Goal: Transaction & Acquisition: Purchase product/service

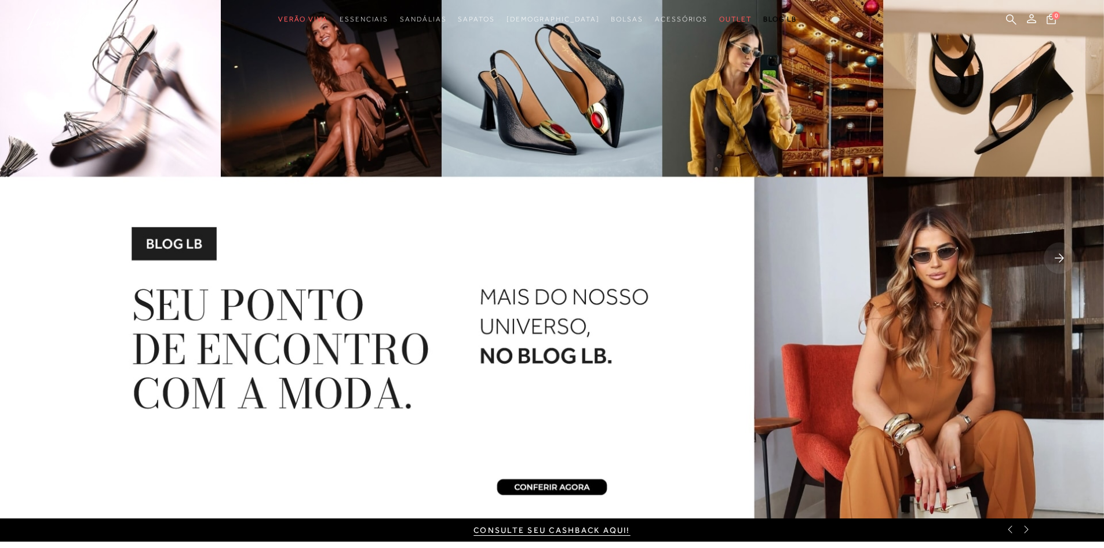
click at [1058, 252] on rect at bounding box center [1059, 257] width 31 height 31
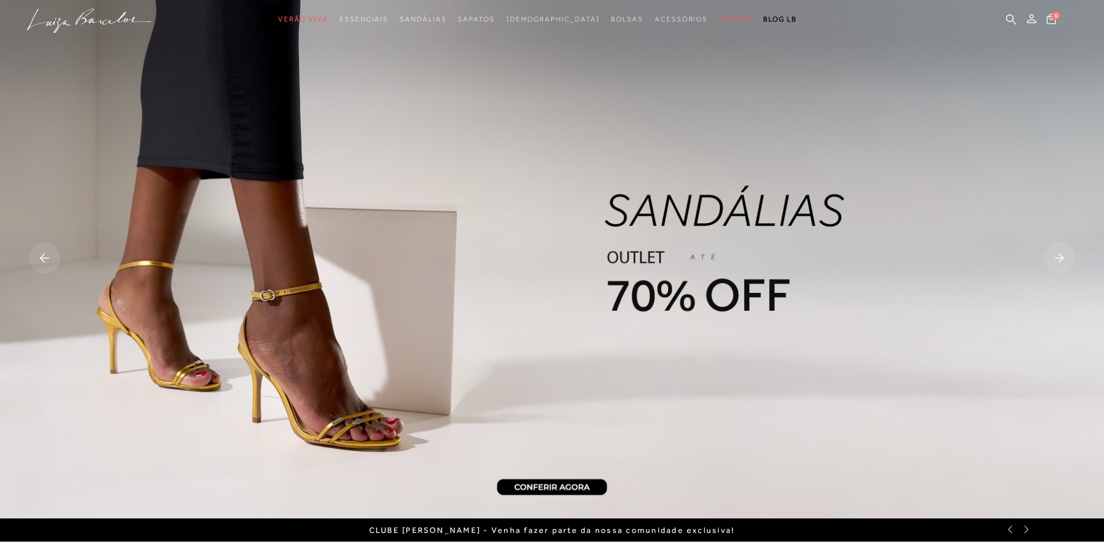
click at [1052, 256] on rect at bounding box center [1059, 257] width 31 height 31
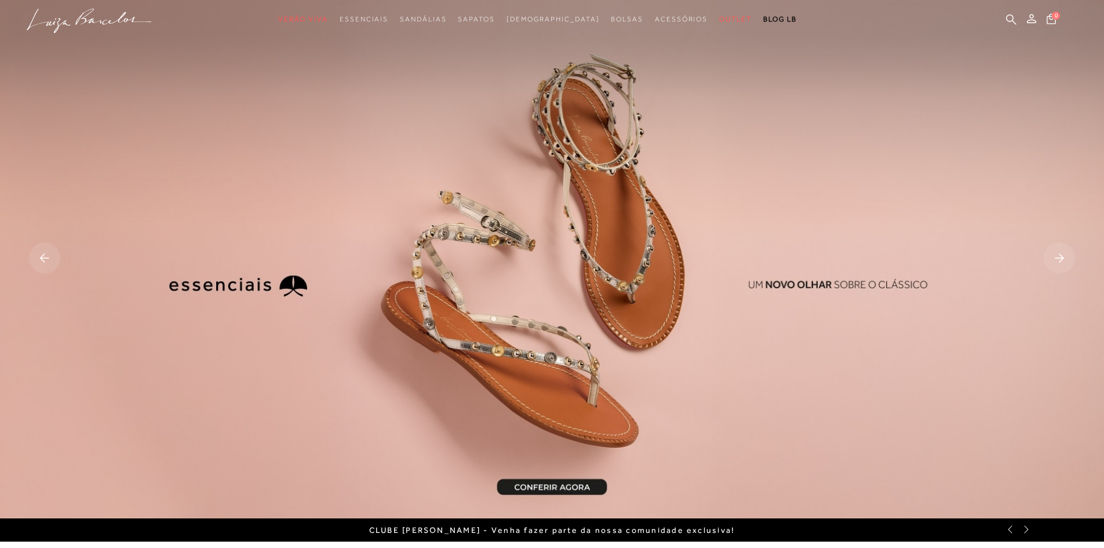
click at [38, 251] on rect at bounding box center [44, 257] width 31 height 31
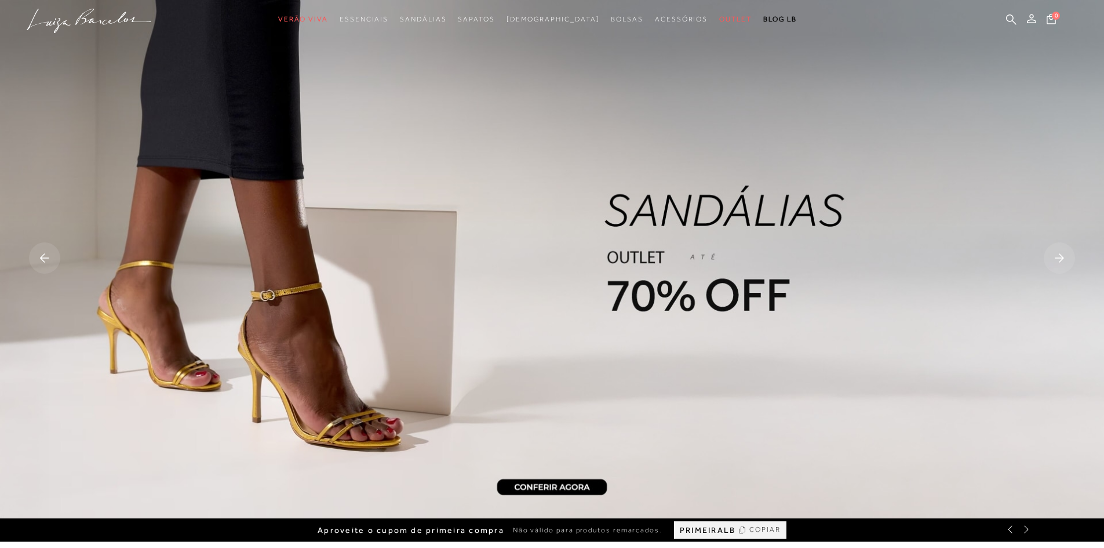
click at [552, 290] on img at bounding box center [552, 259] width 1104 height 518
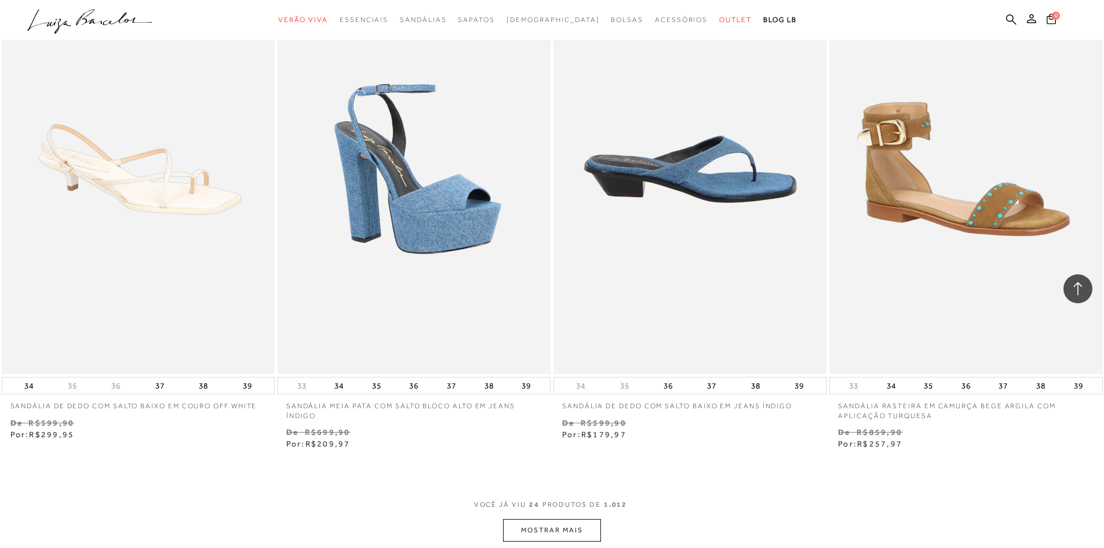
scroll to position [3015, 0]
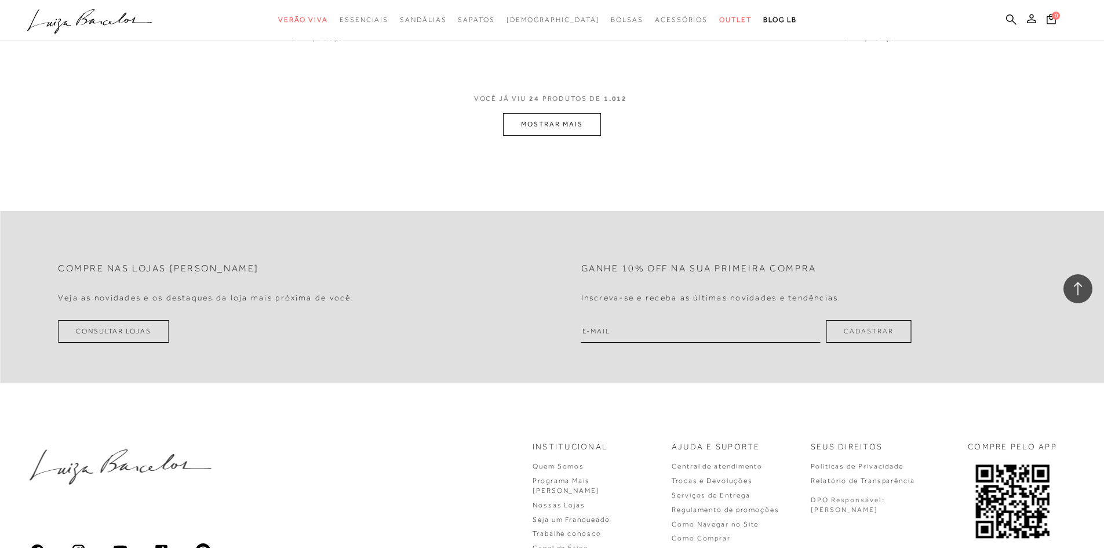
click at [561, 119] on button "MOSTRAR MAIS" at bounding box center [551, 124] width 97 height 23
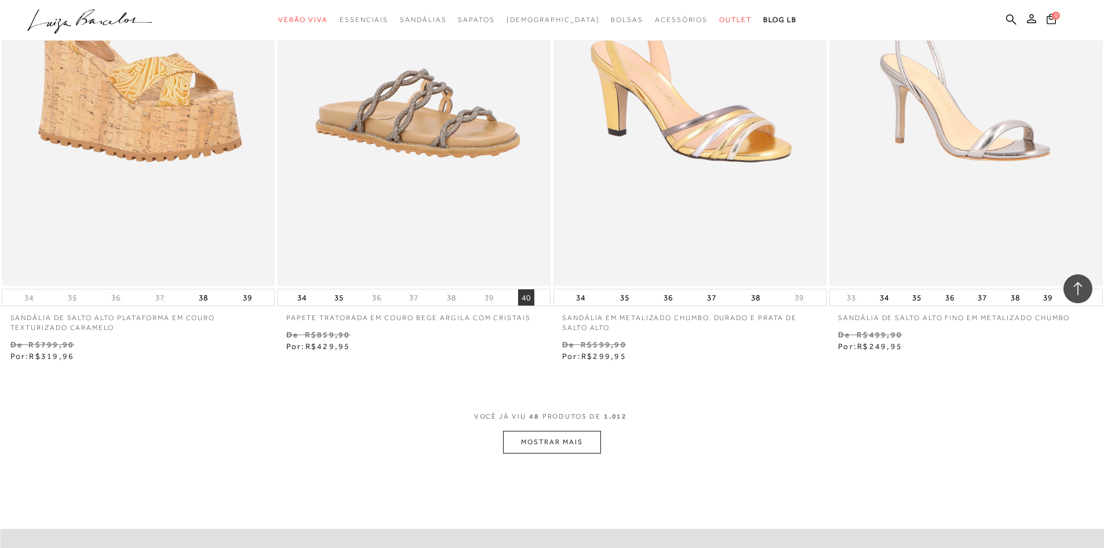
scroll to position [5856, 0]
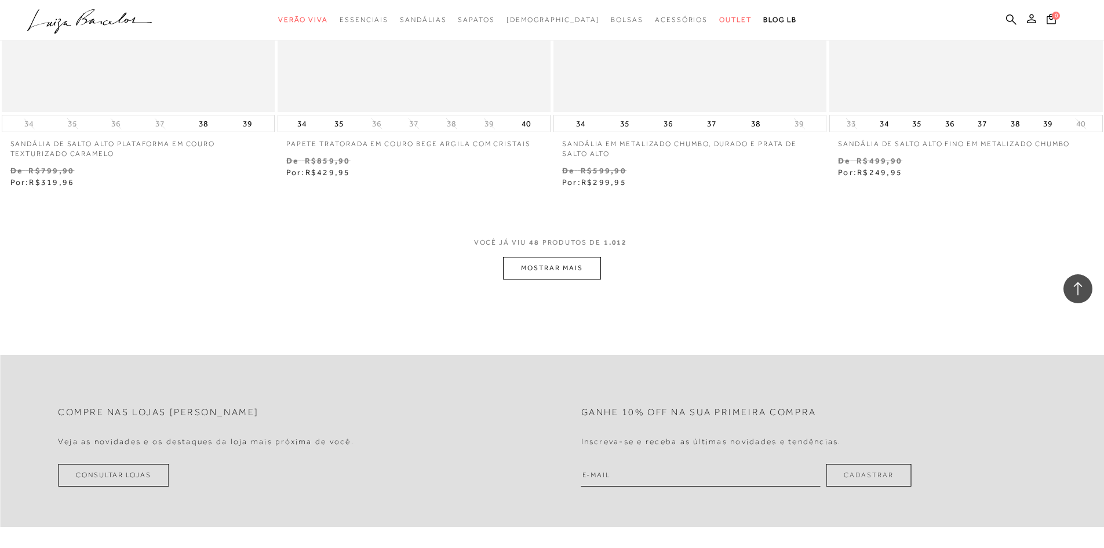
click at [571, 276] on button "MOSTRAR MAIS" at bounding box center [551, 268] width 97 height 23
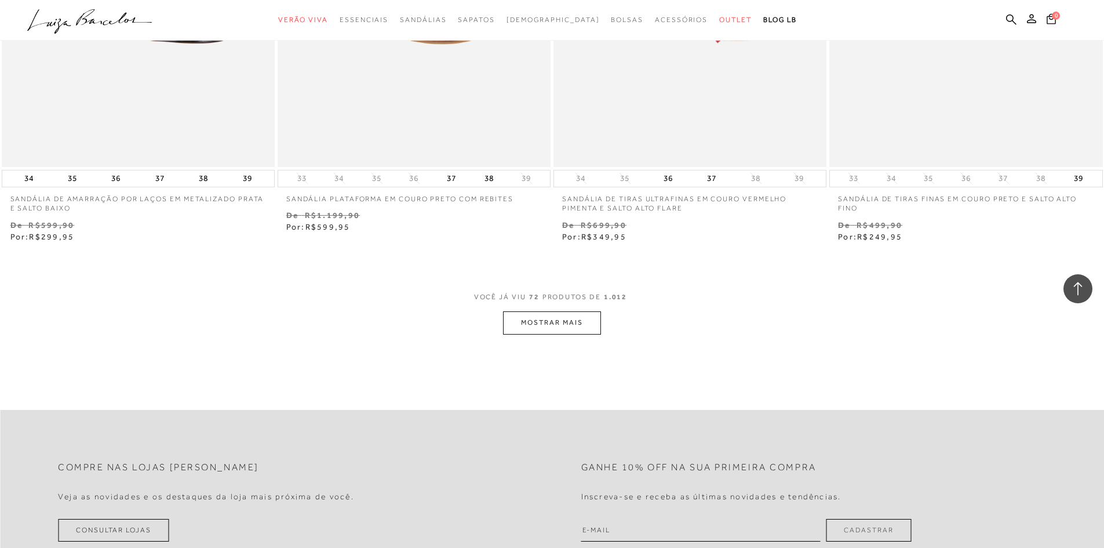
scroll to position [8870, 0]
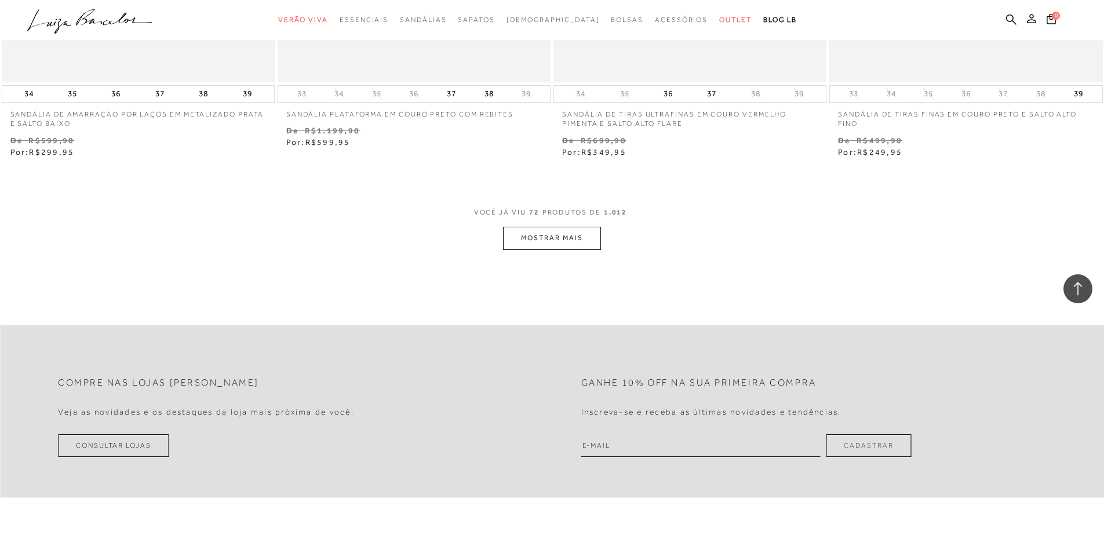
click at [573, 248] on button "MOSTRAR MAIS" at bounding box center [551, 238] width 97 height 23
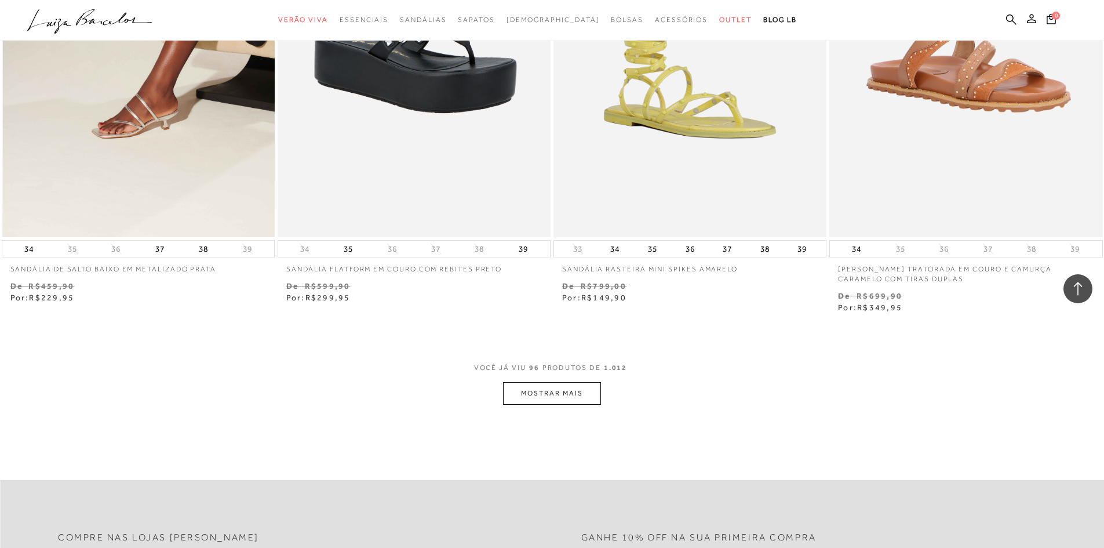
scroll to position [11827, 0]
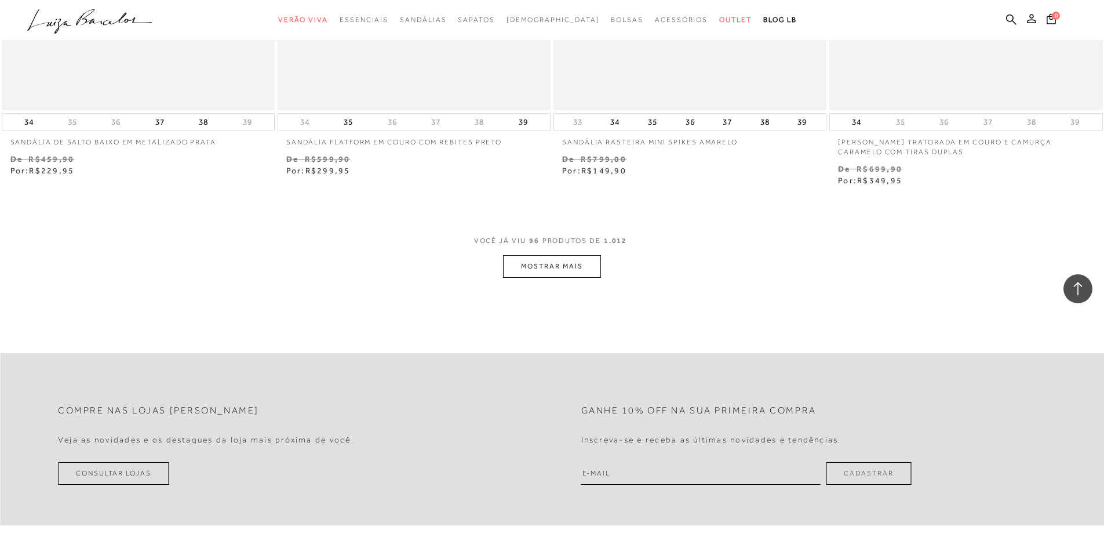
click at [528, 262] on button "MOSTRAR MAIS" at bounding box center [551, 266] width 97 height 23
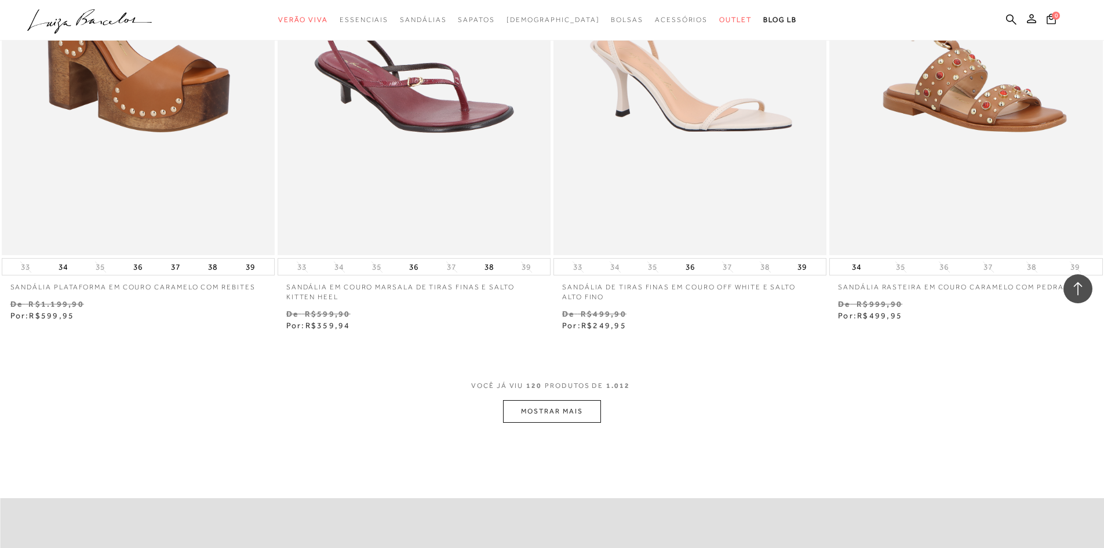
scroll to position [14668, 0]
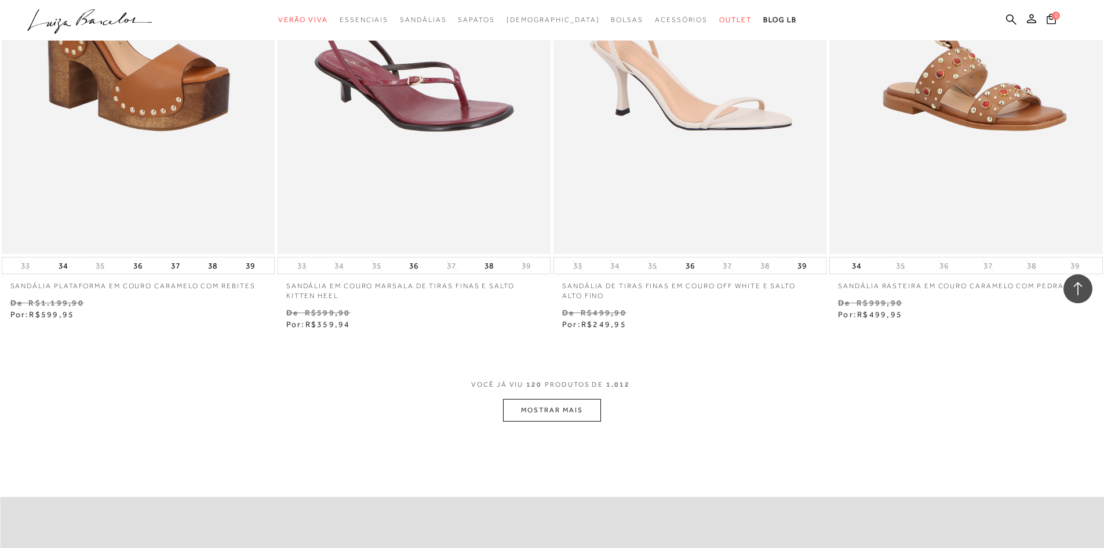
click at [524, 412] on button "MOSTRAR MAIS" at bounding box center [551, 410] width 97 height 23
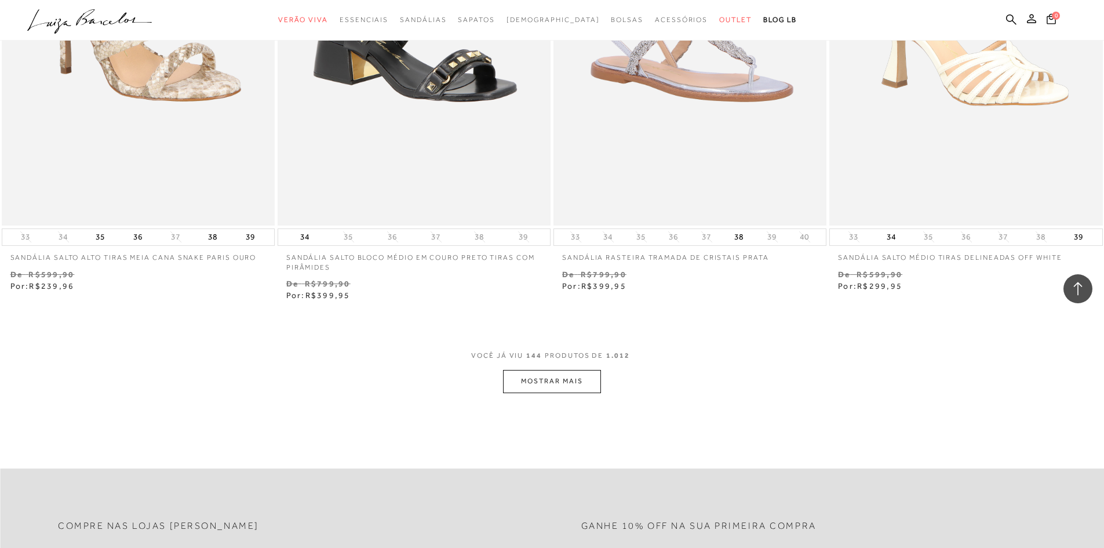
scroll to position [17683, 0]
click at [559, 379] on button "MOSTRAR MAIS" at bounding box center [551, 380] width 97 height 23
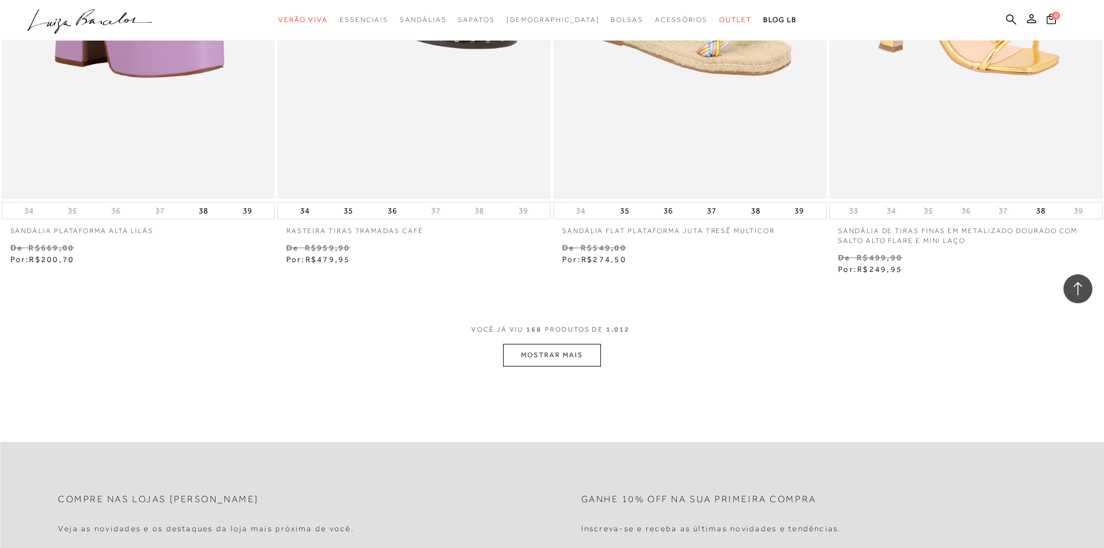
scroll to position [20697, 0]
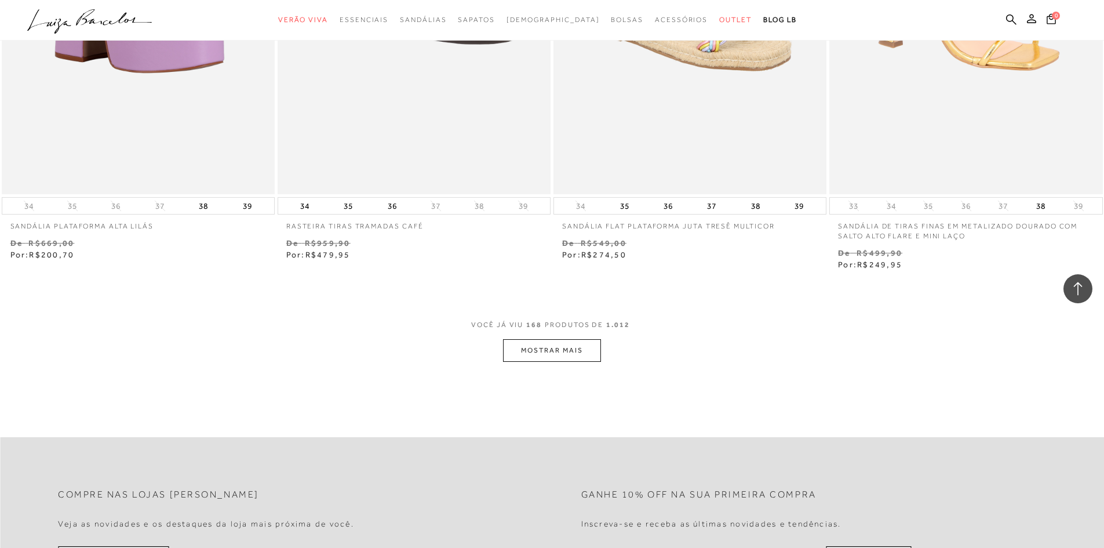
click at [554, 349] on button "MOSTRAR MAIS" at bounding box center [551, 350] width 97 height 23
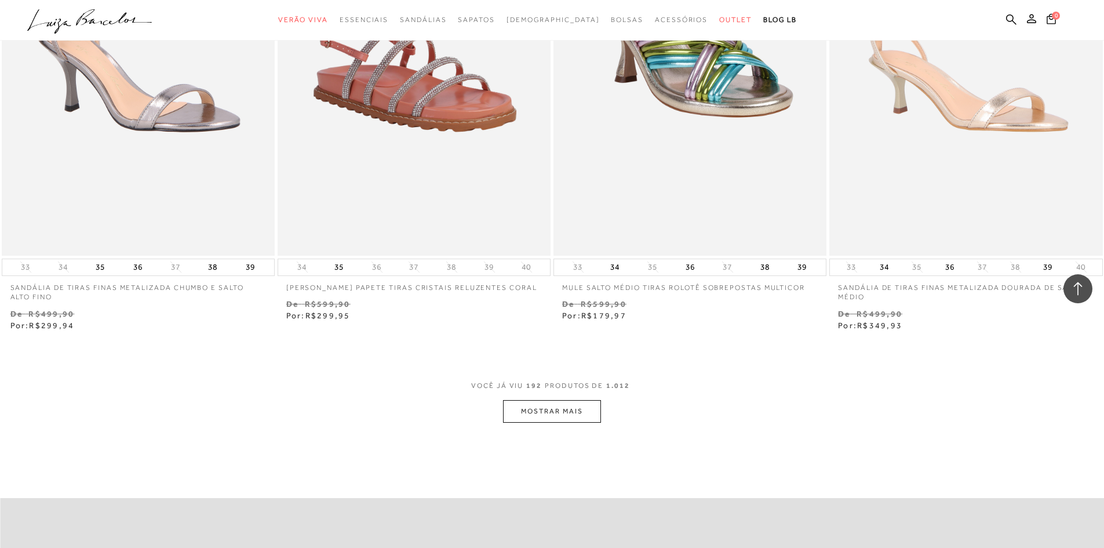
scroll to position [23828, 0]
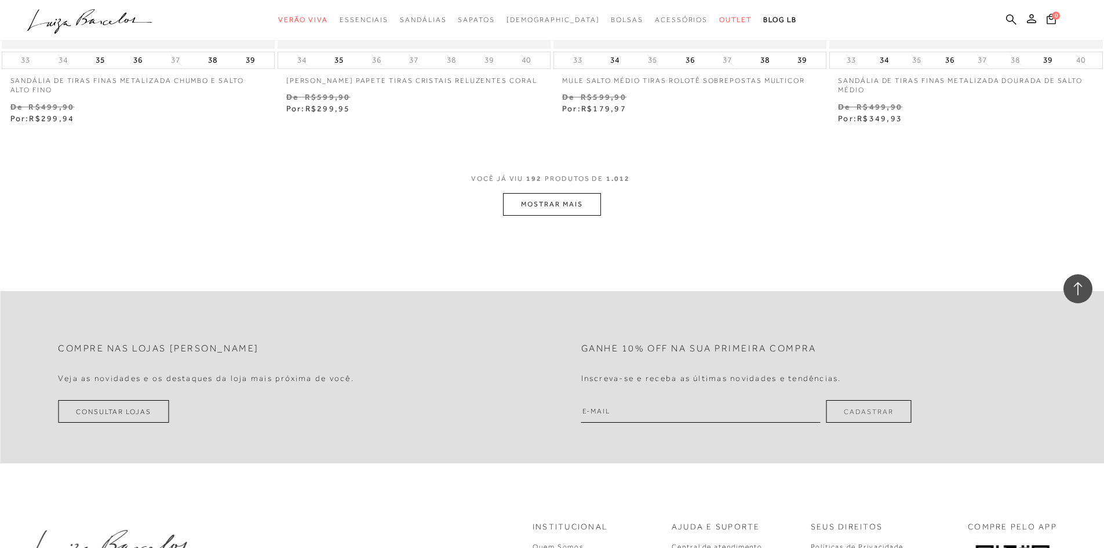
click at [573, 210] on button "MOSTRAR MAIS" at bounding box center [551, 204] width 97 height 23
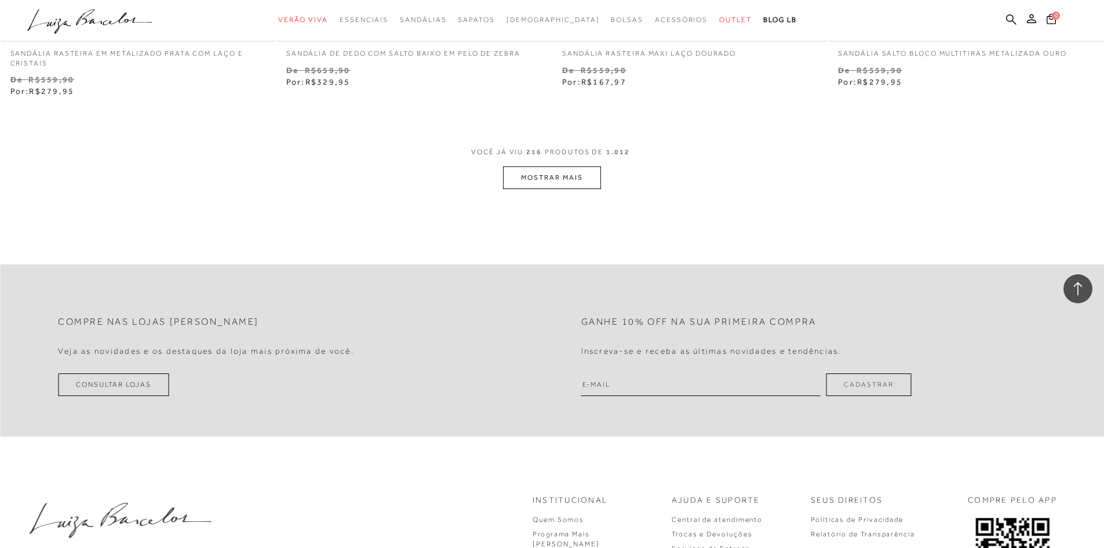
scroll to position [26959, 0]
